Goal: Navigation & Orientation: Find specific page/section

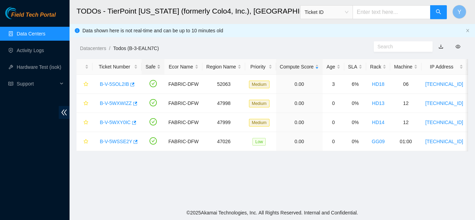
scroll to position [213, 0]
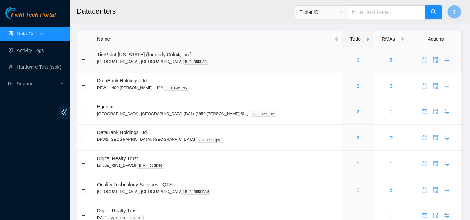
click at [356, 59] on link "3" at bounding box center [357, 60] width 3 height 6
